Goal: Task Accomplishment & Management: Use online tool/utility

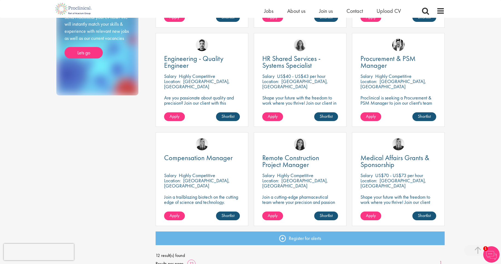
scroll to position [231, 0]
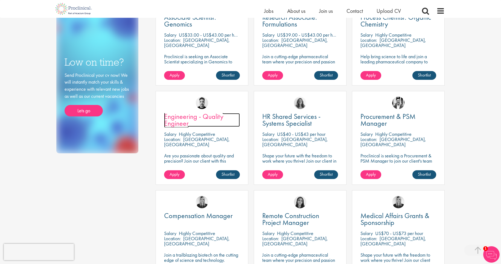
click at [179, 121] on span "Engineering - Quality Engineer" at bounding box center [193, 120] width 59 height 16
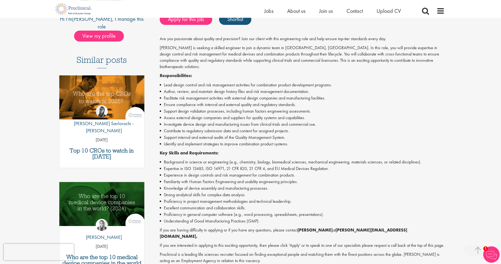
scroll to position [173, 0]
